Goal: Task Accomplishment & Management: Use online tool/utility

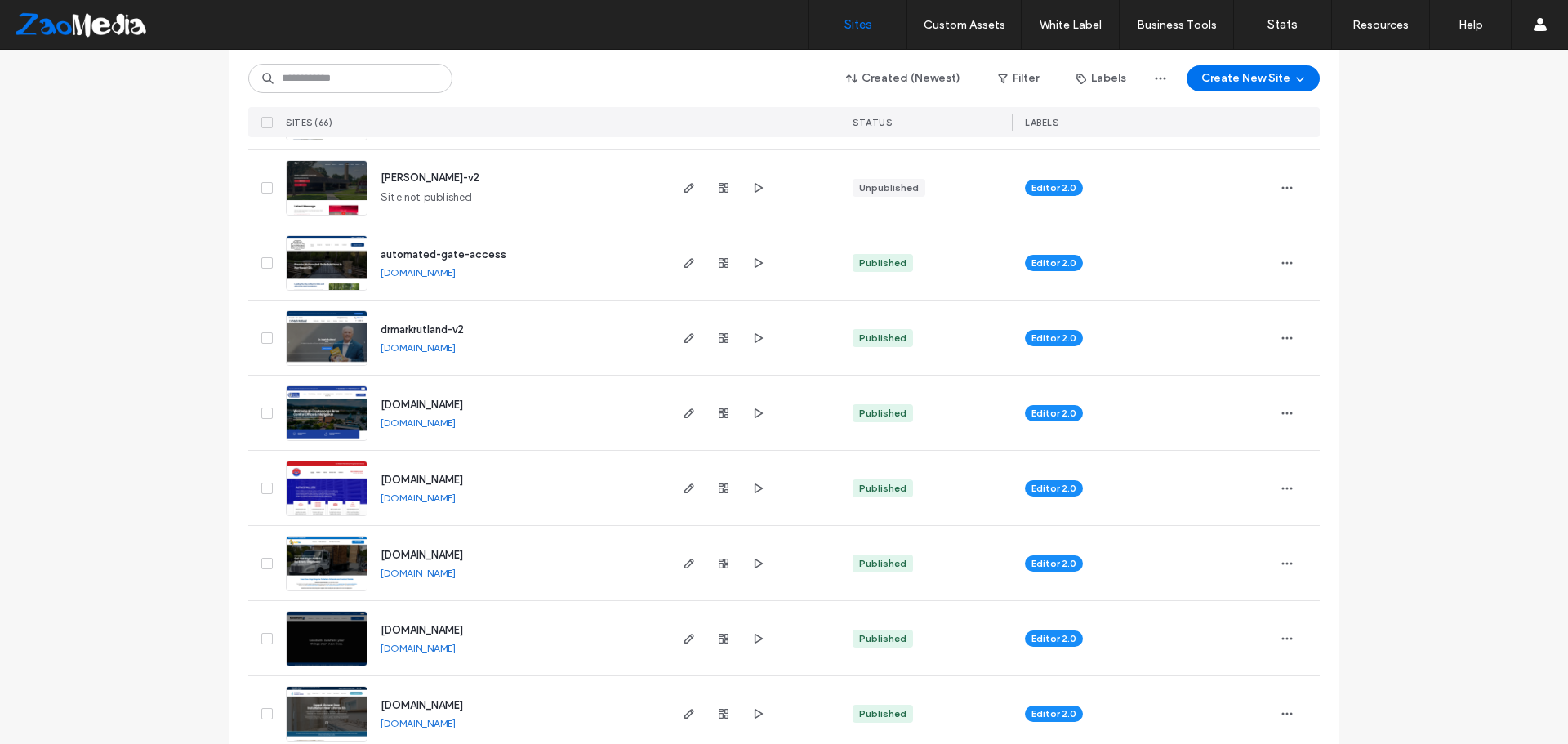
scroll to position [899, 0]
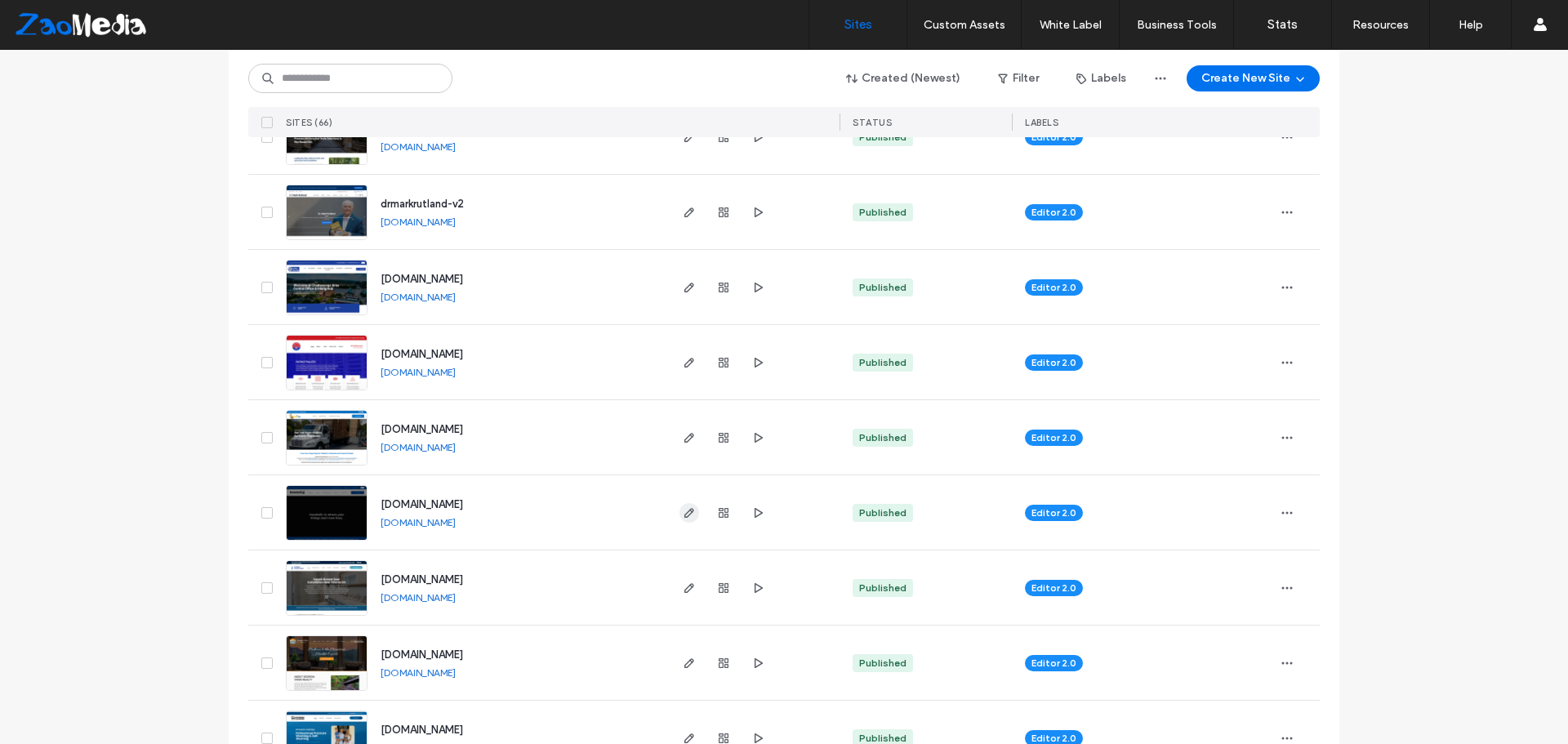
click at [689, 504] on span "button" at bounding box center [689, 513] width 20 height 20
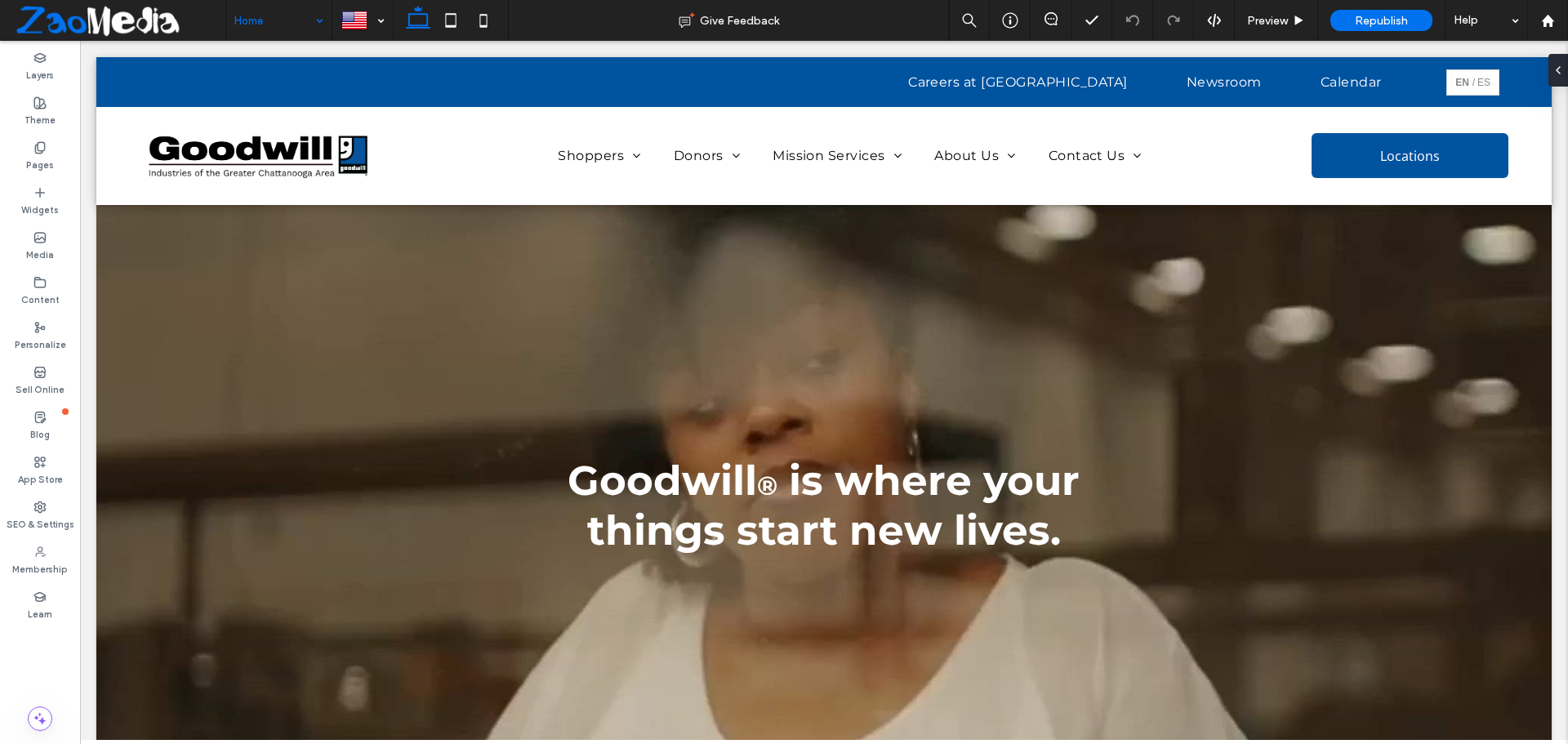
drag, startPoint x: 267, startPoint y: 14, endPoint x: 311, endPoint y: 34, distance: 48.3
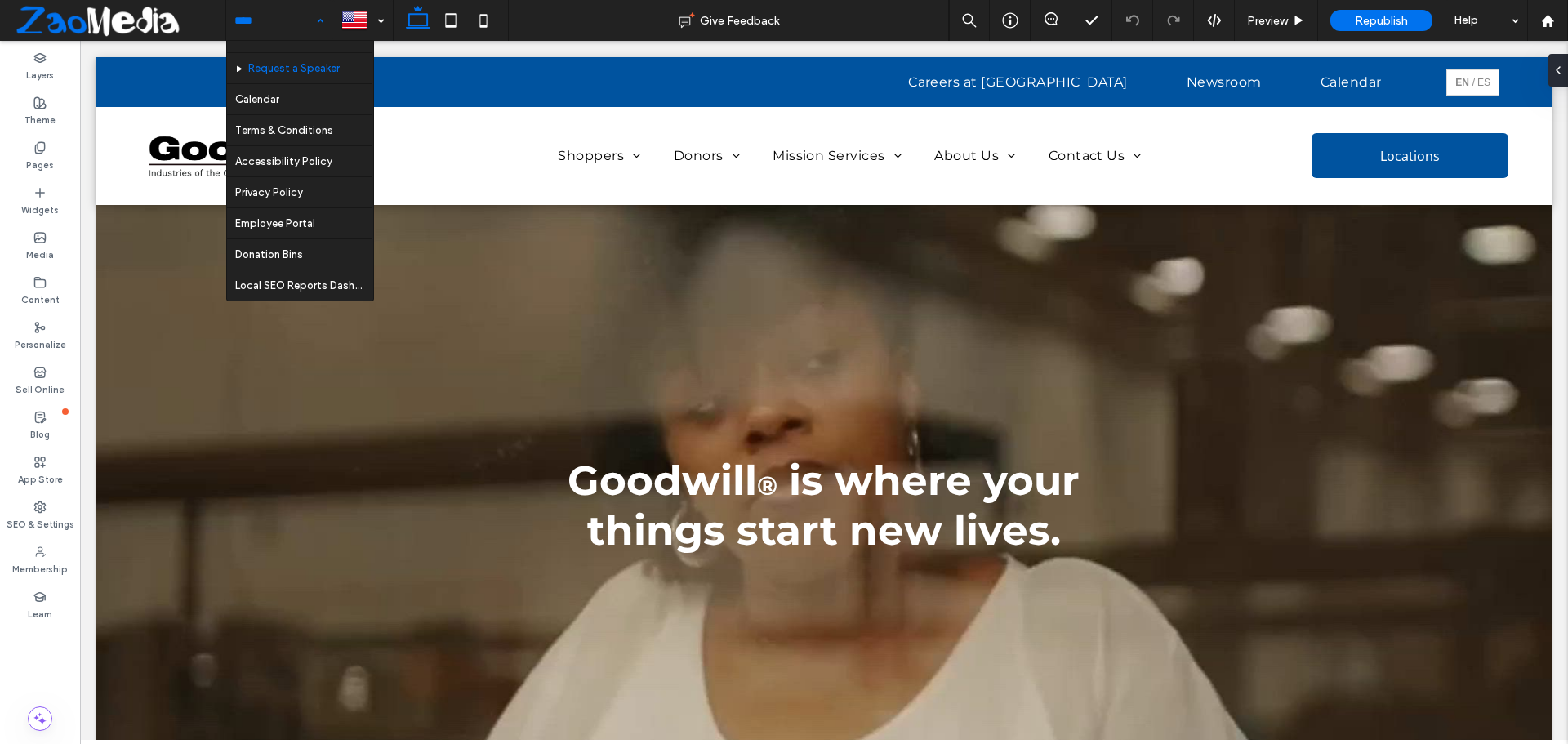
scroll to position [817, 0]
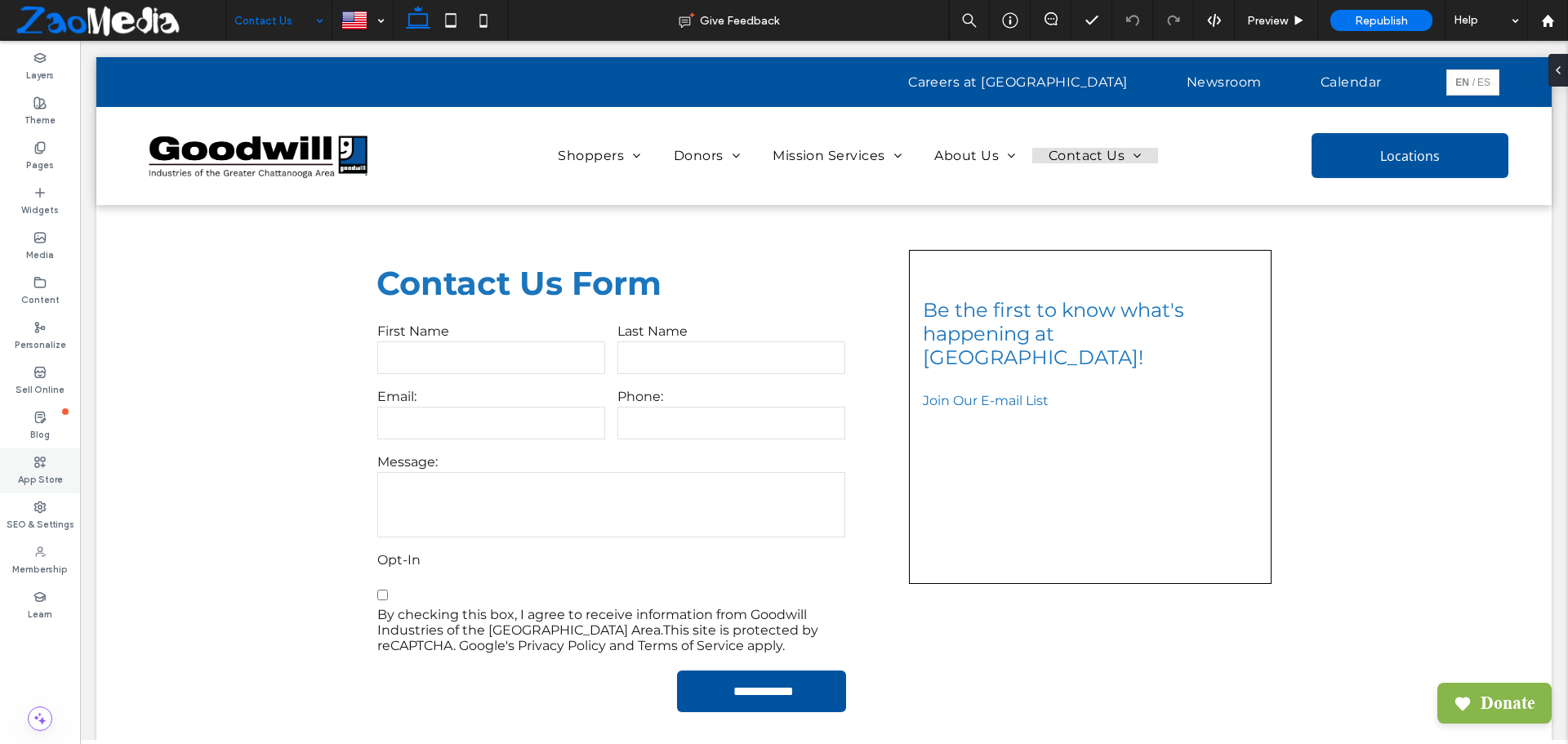
click at [29, 472] on label "App Store" at bounding box center [40, 478] width 45 height 18
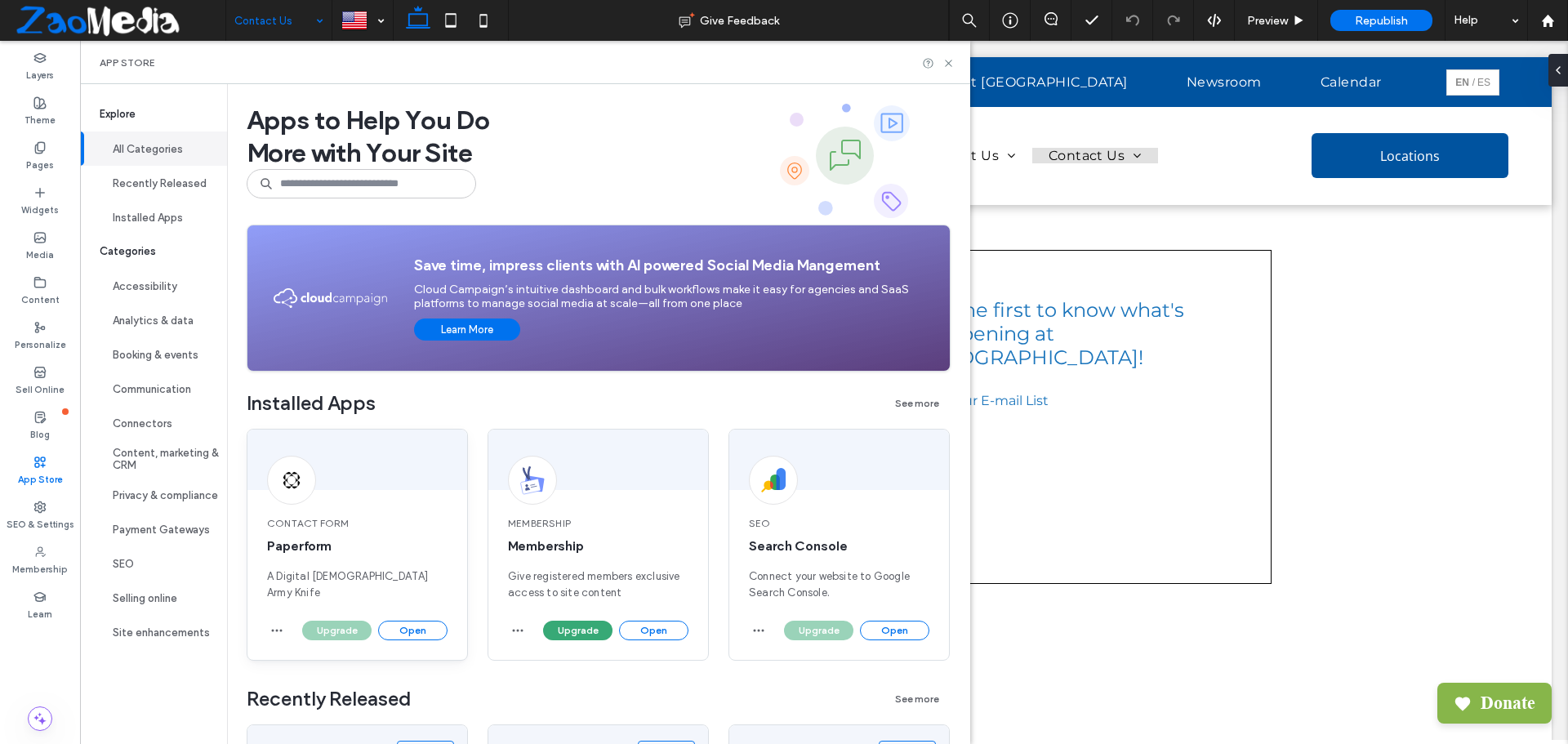
click at [403, 620] on div "Contact Form Paperform A Digital Swiss Army Knife" at bounding box center [357, 559] width 219 height 124
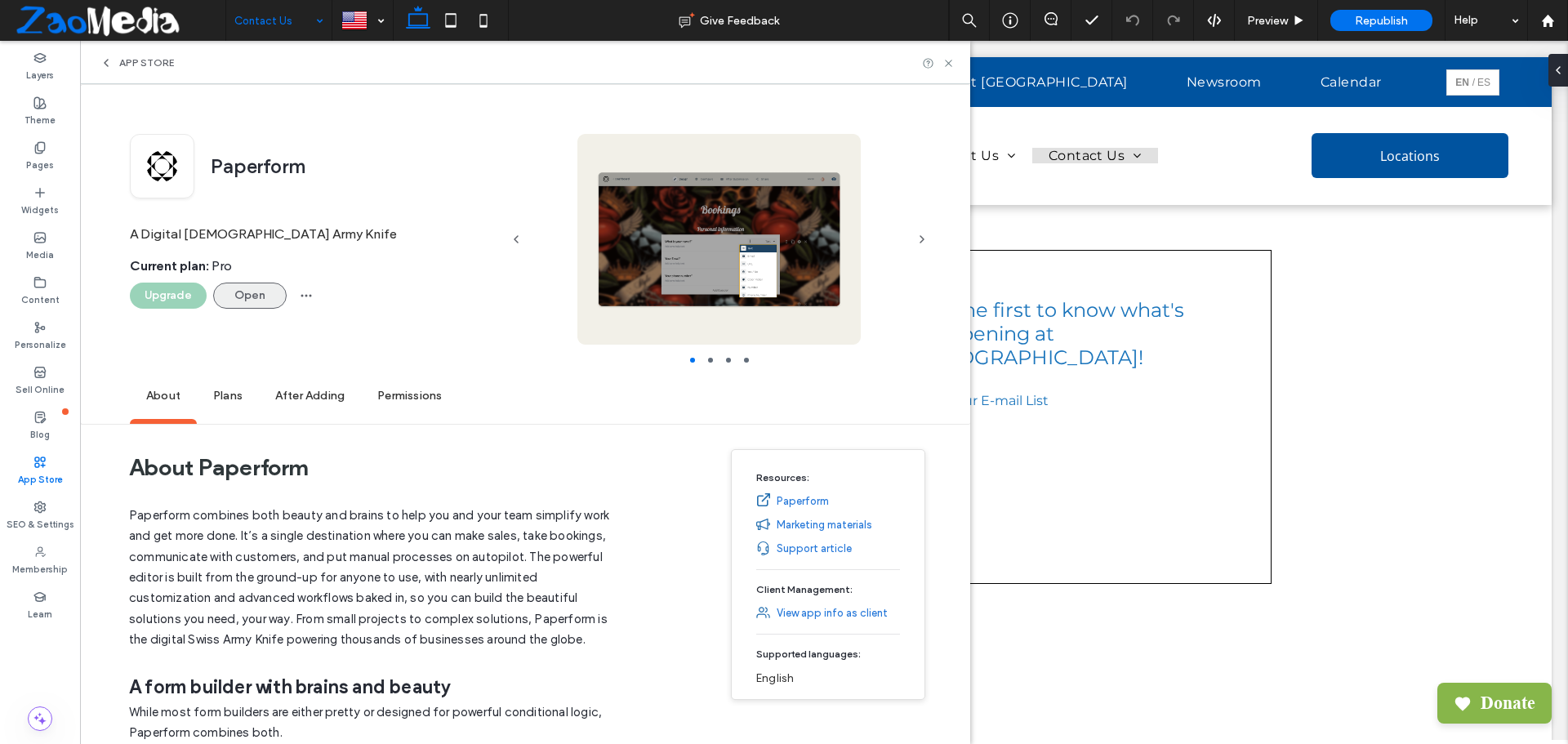
click at [244, 297] on button "Open" at bounding box center [249, 296] width 73 height 26
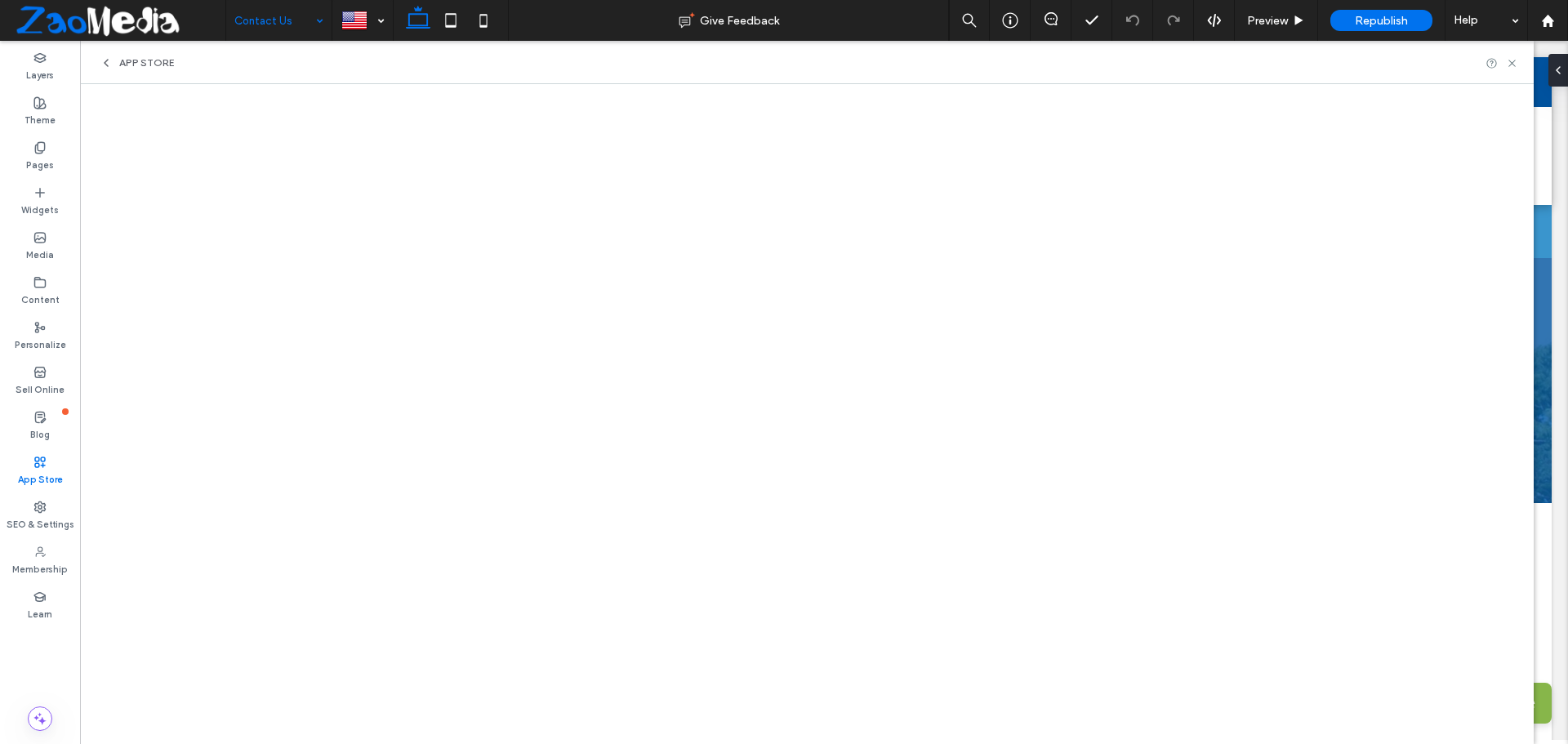
click at [111, 62] on icon at bounding box center [106, 63] width 13 height 13
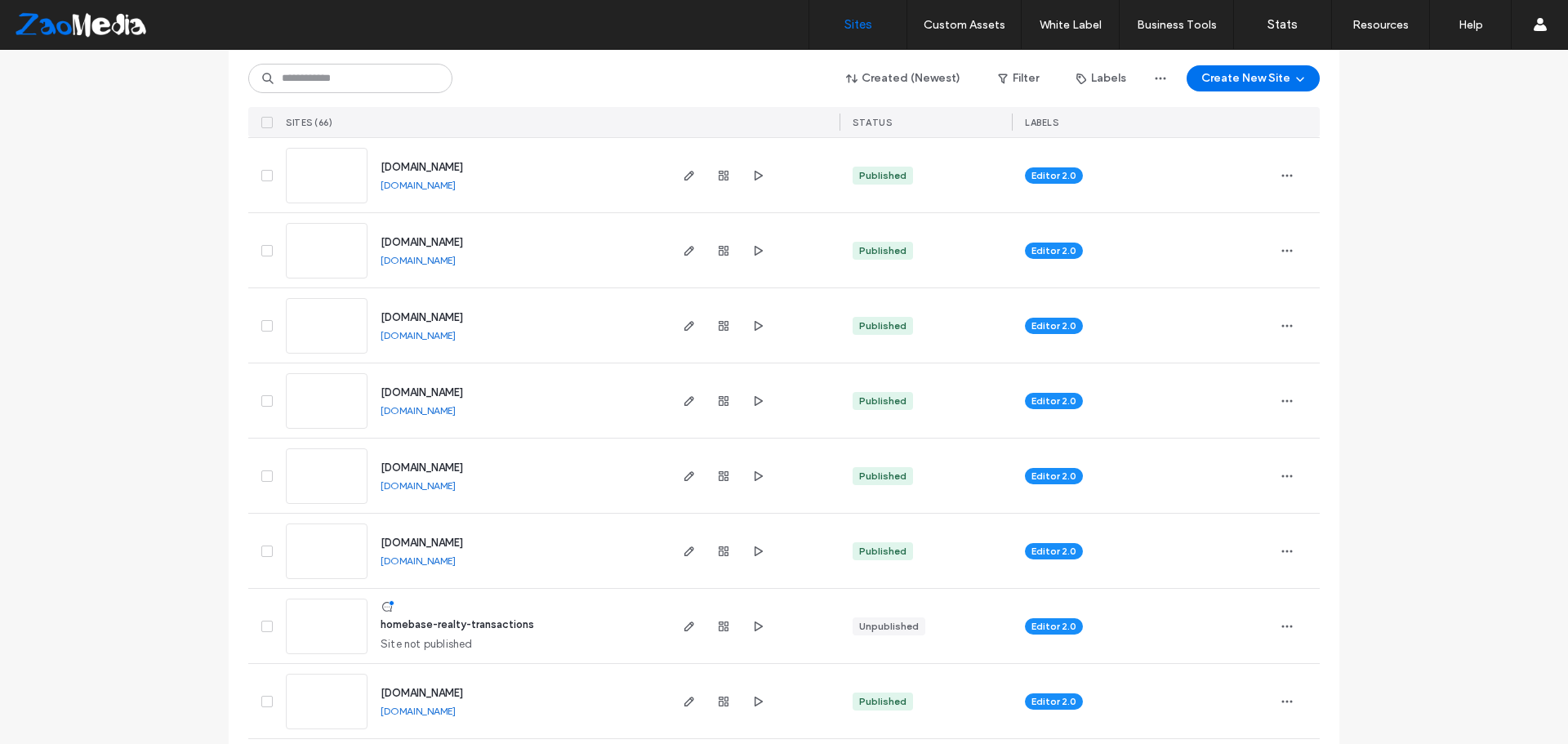
scroll to position [1144, 0]
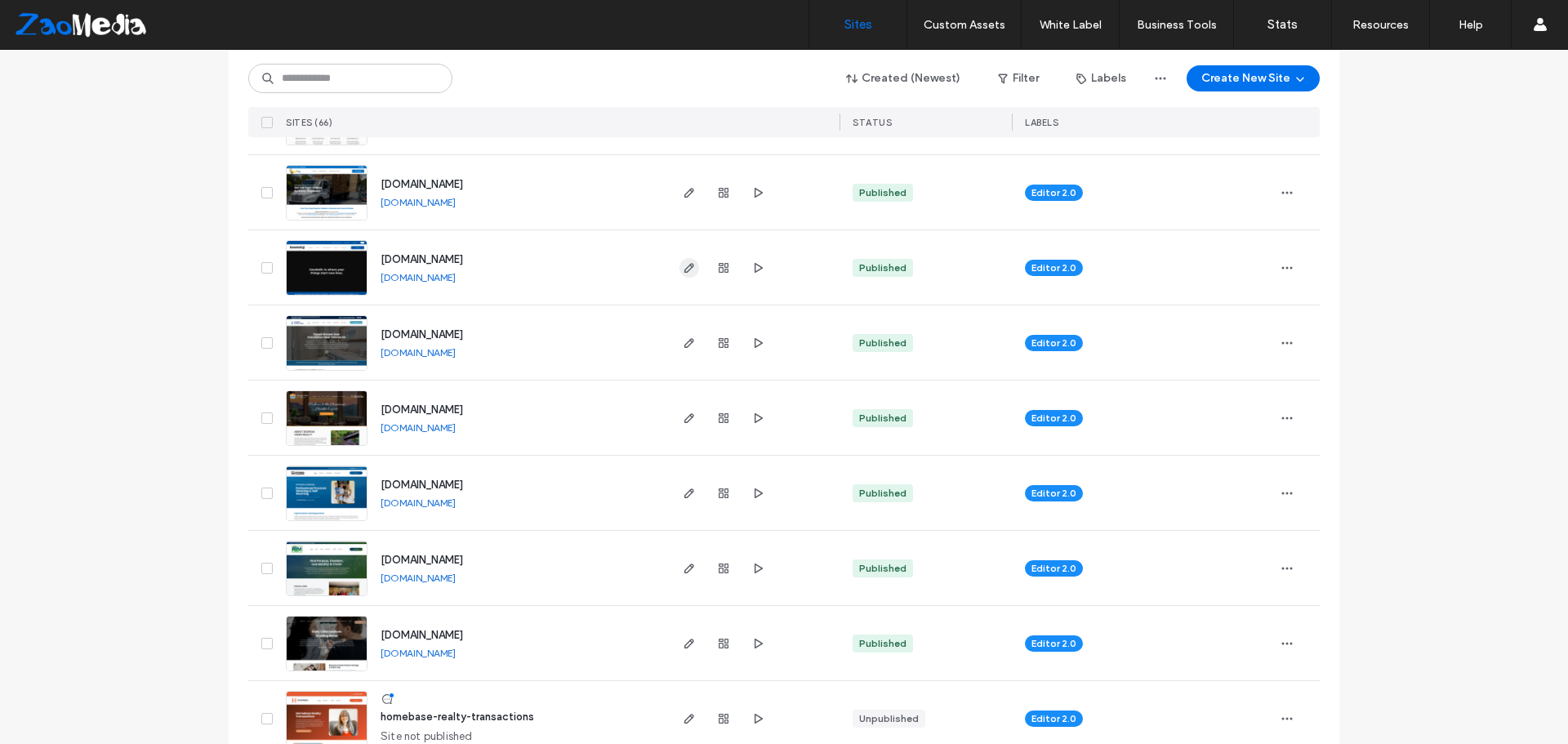
click at [683, 270] on icon "button" at bounding box center [689, 268] width 13 height 13
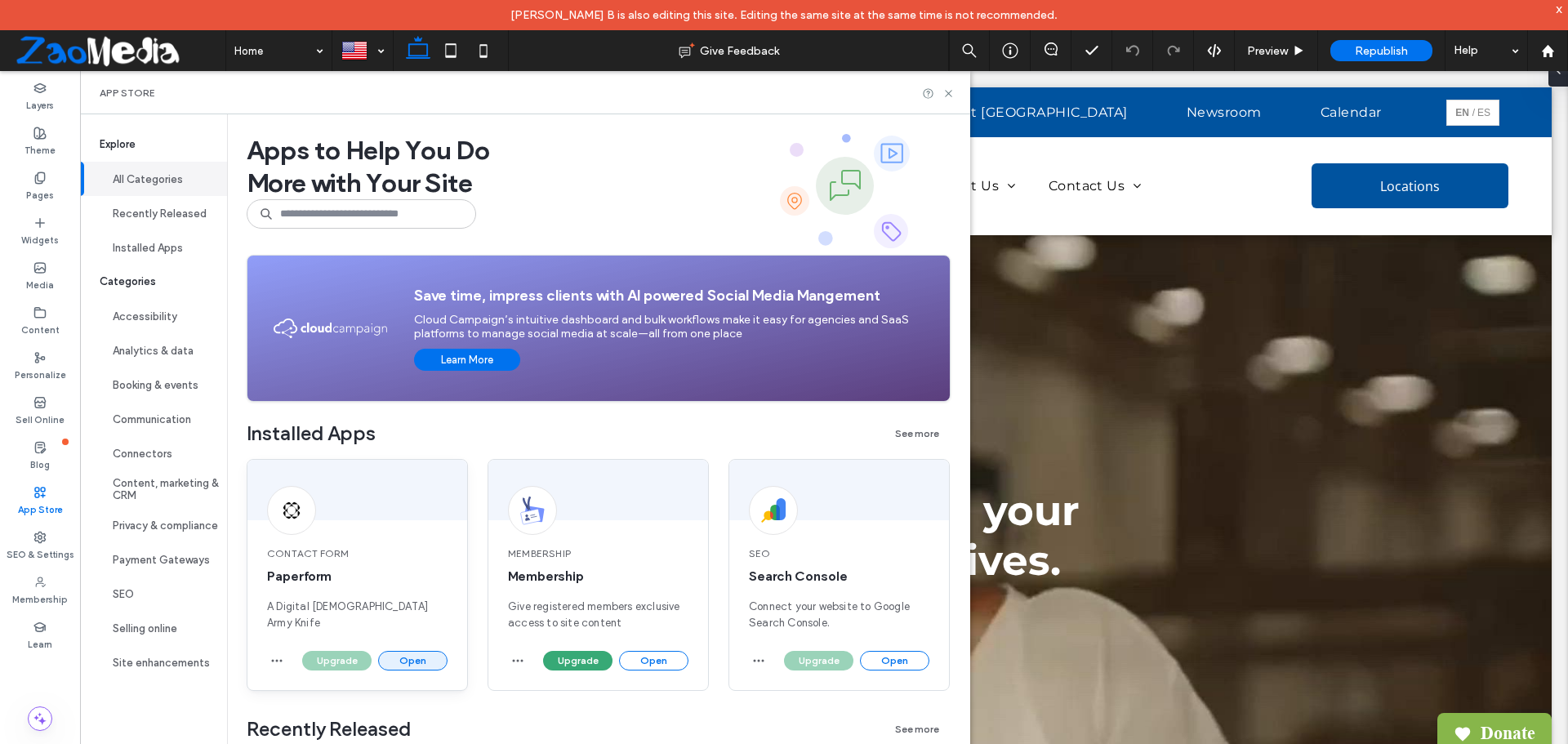
click at [401, 660] on button "Open" at bounding box center [413, 660] width 69 height 20
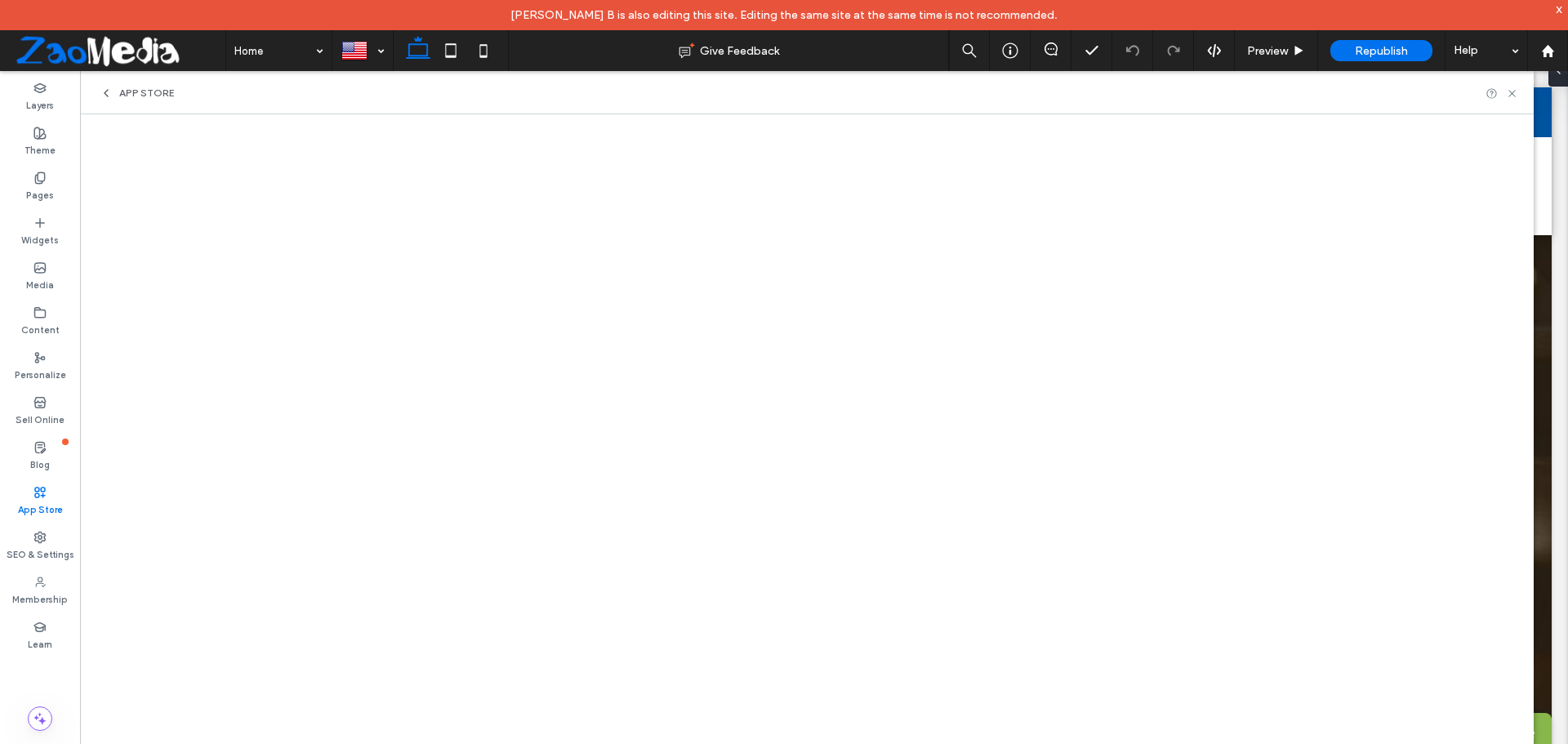
click at [107, 96] on use at bounding box center [105, 93] width 3 height 7
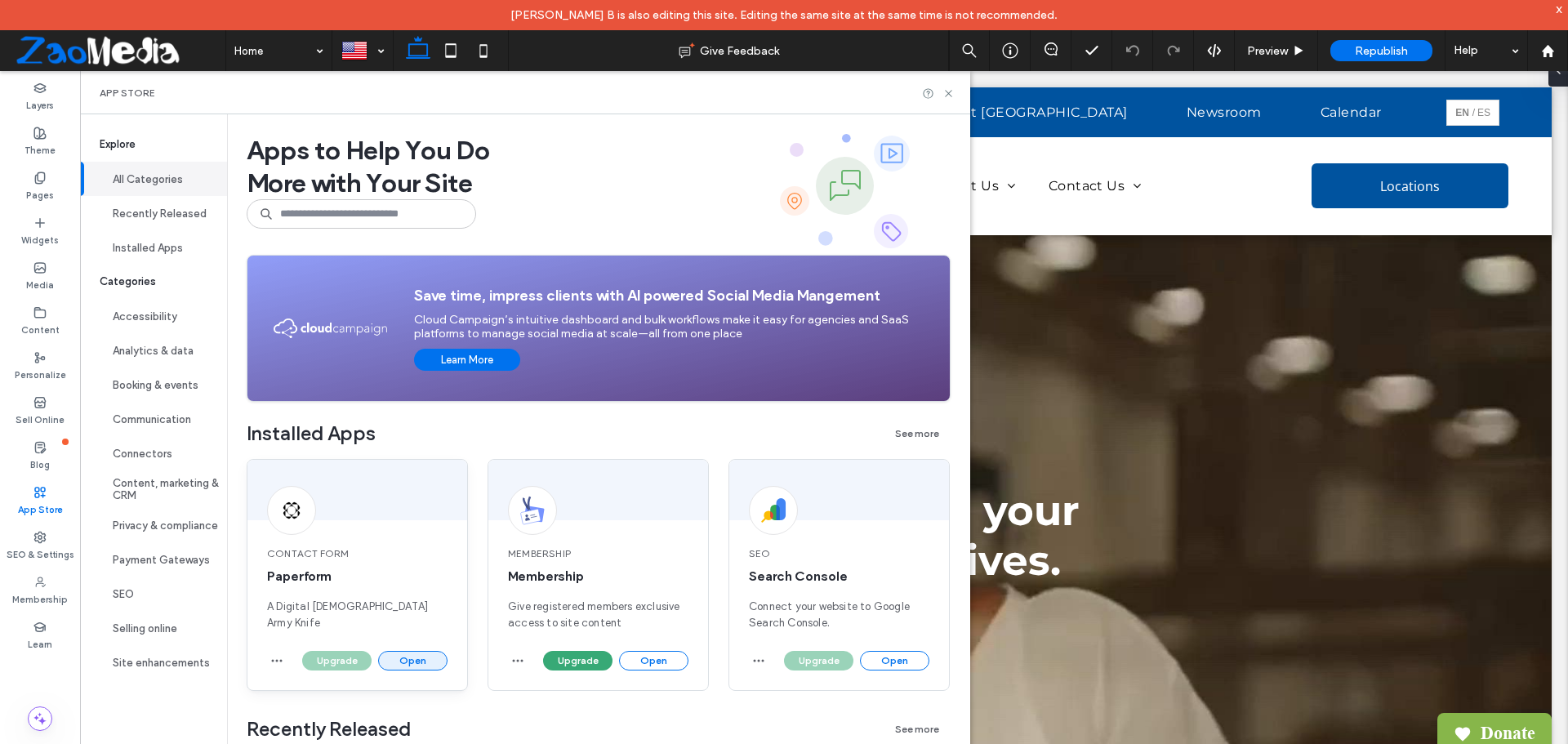
click at [409, 664] on button "Open" at bounding box center [413, 660] width 69 height 20
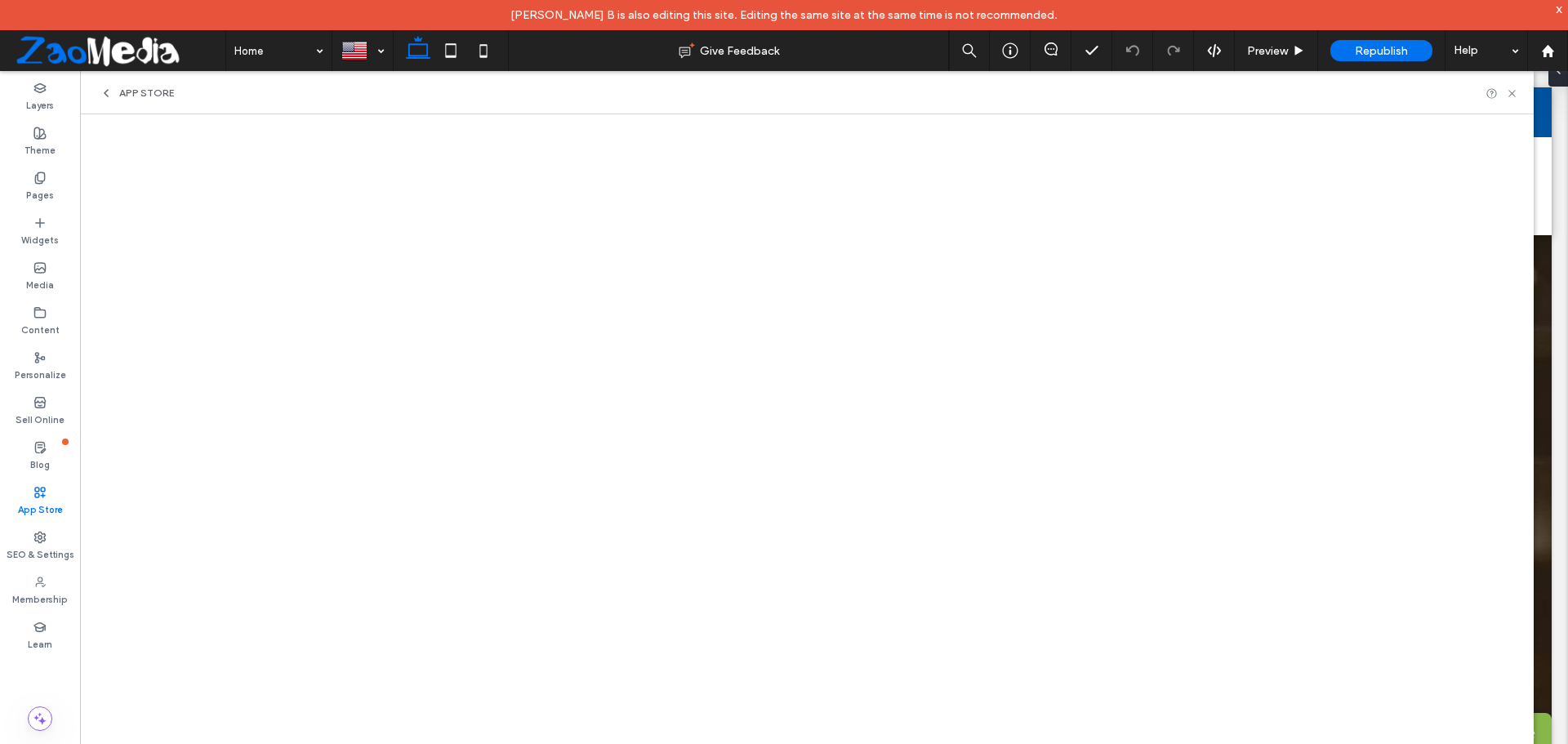
click at [28, 39] on span at bounding box center [118, 51] width 213 height 33
